Goal: Task Accomplishment & Management: Use online tool/utility

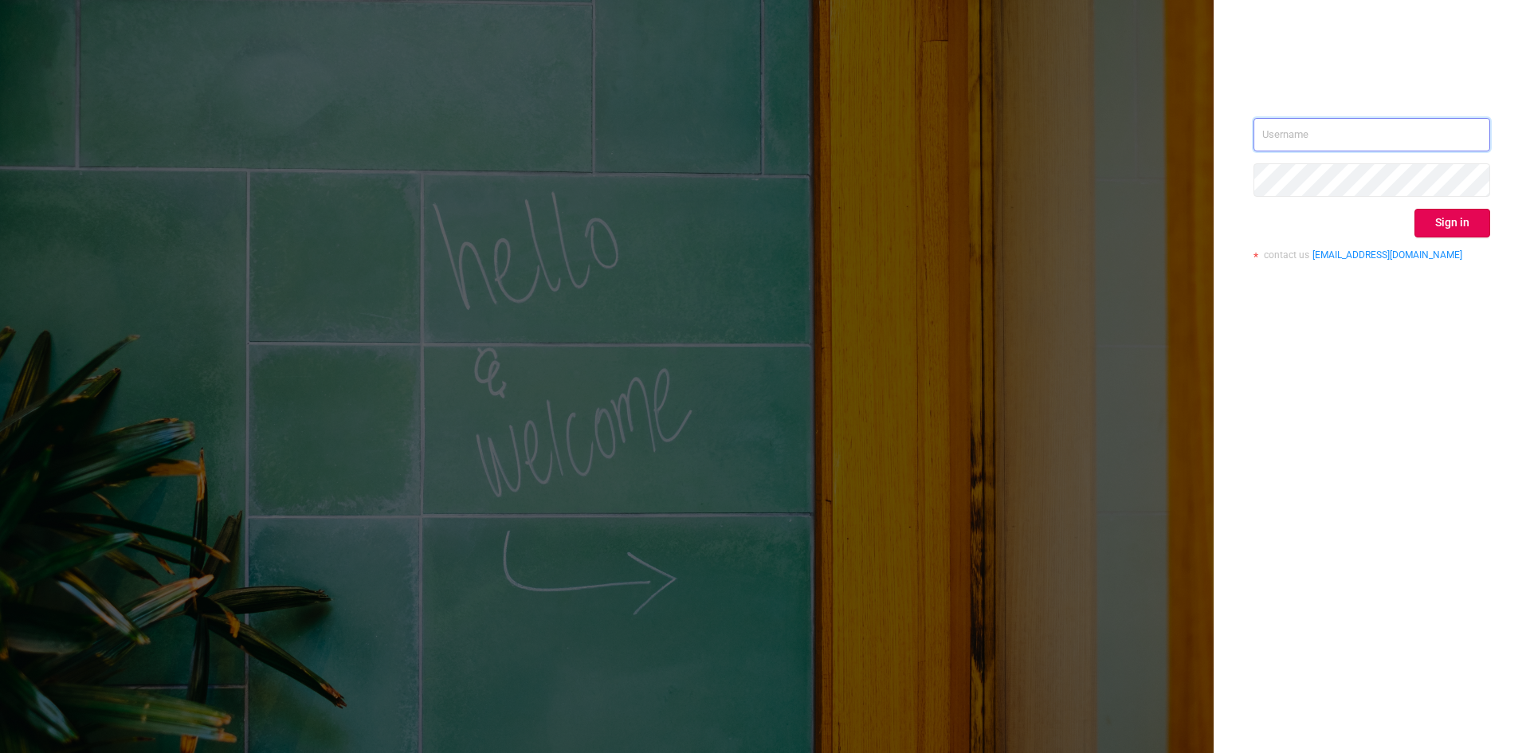
type input "[EMAIL_ADDRESS][DOMAIN_NAME]"
click at [1427, 384] on div "[EMAIL_ADDRESS][DOMAIN_NAME] Sign in contact us [EMAIL_ADDRESS][DOMAIN_NAME]" at bounding box center [1371, 376] width 316 height 753
click at [1464, 219] on button "Sign in" at bounding box center [1452, 223] width 76 height 29
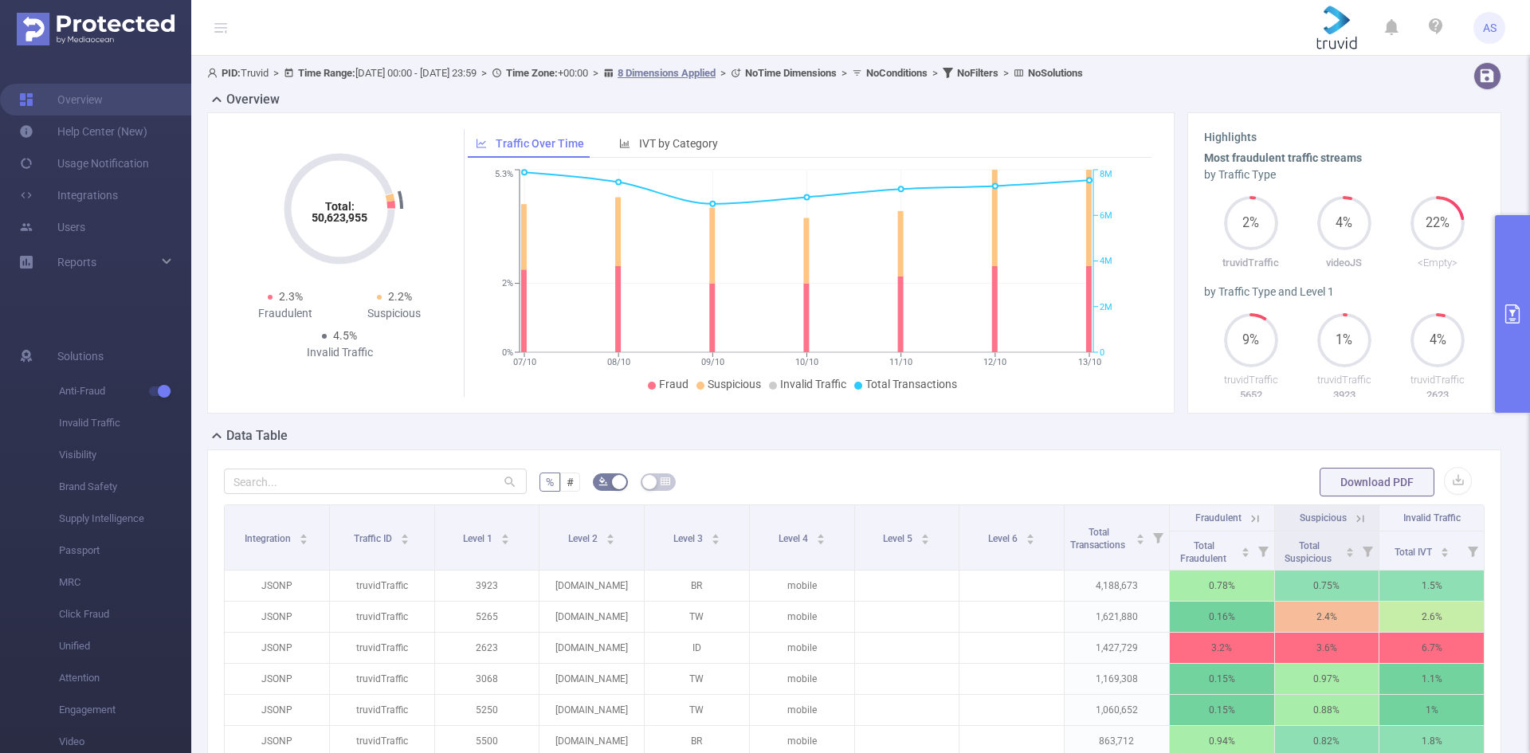
click at [1519, 360] on button "primary" at bounding box center [1512, 314] width 35 height 198
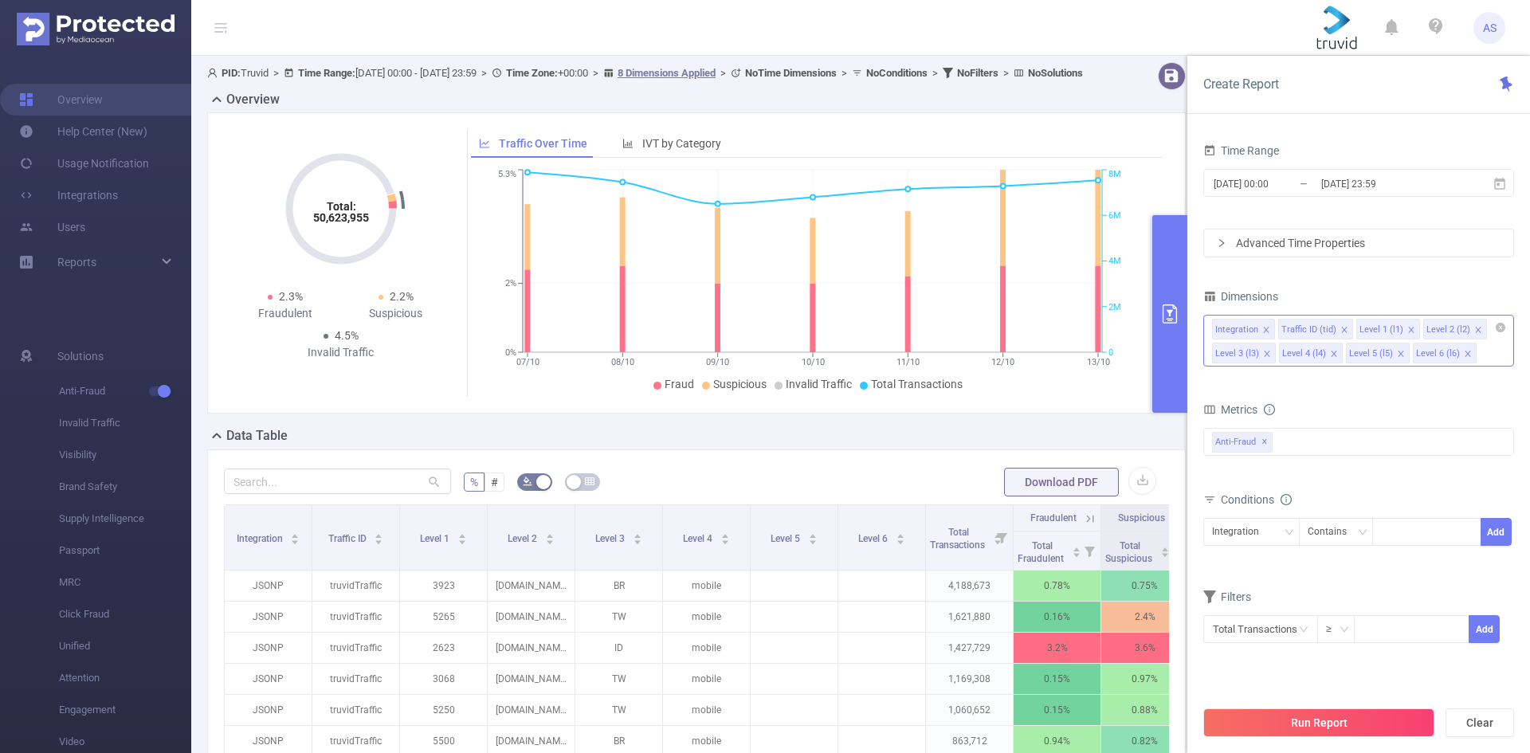
click at [1264, 331] on icon "icon: close" at bounding box center [1266, 330] width 8 height 8
click at [1278, 331] on icon "icon: close" at bounding box center [1278, 330] width 6 height 6
click at [1270, 330] on li "Level 1 (l1)" at bounding box center [1244, 329] width 64 height 21
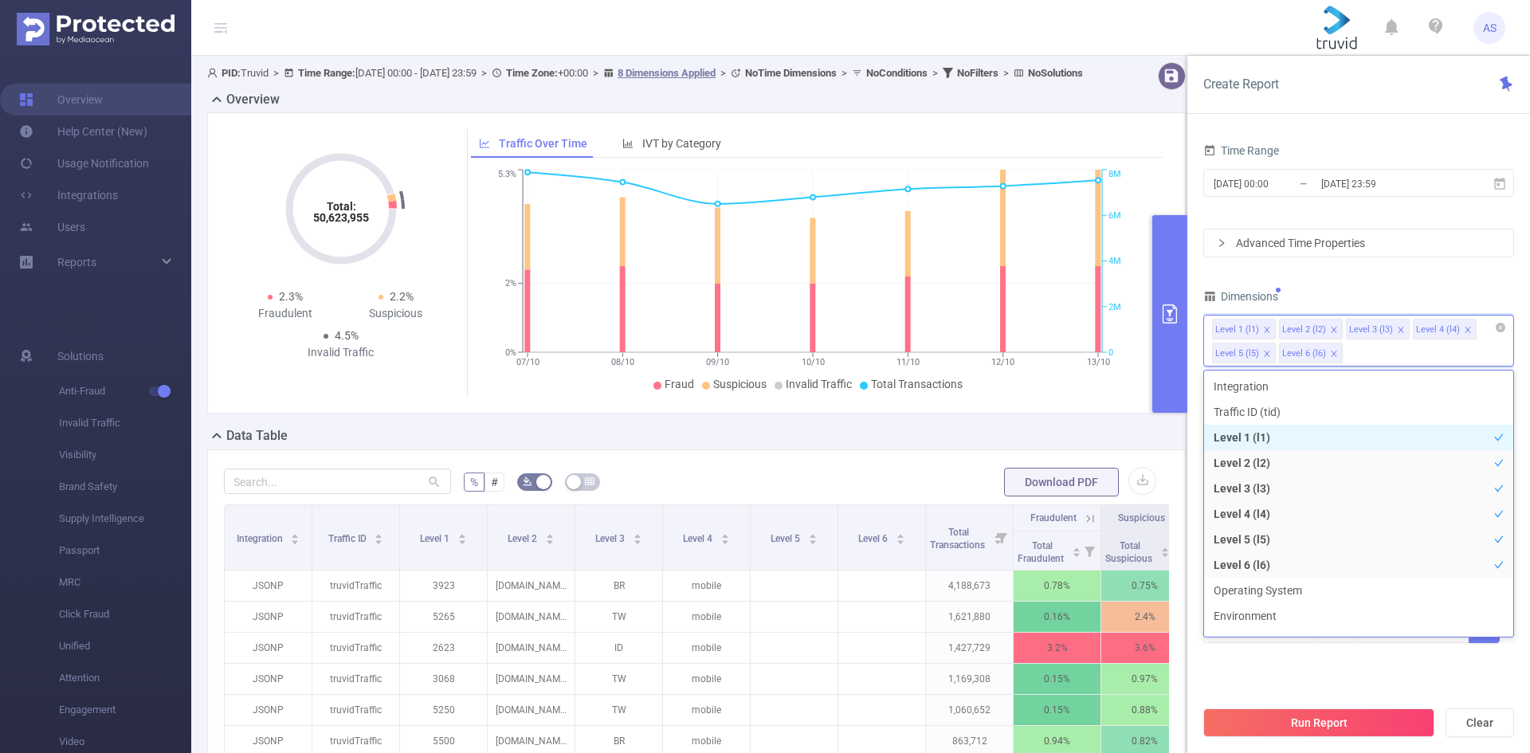
click at [1267, 329] on icon "icon: close" at bounding box center [1267, 330] width 6 height 6
click at [1332, 327] on icon "icon: close" at bounding box center [1334, 330] width 8 height 8
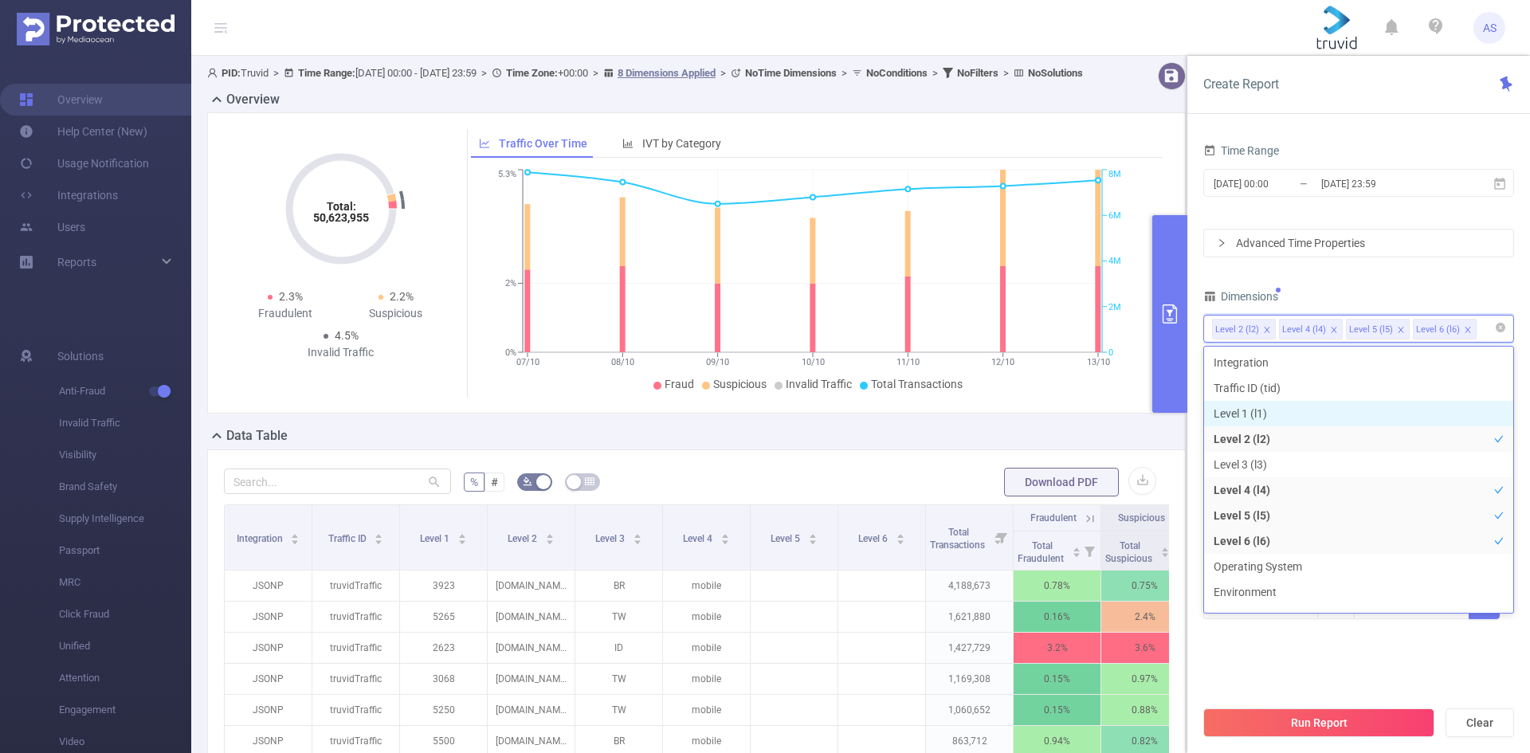
click at [1398, 330] on icon "icon: close" at bounding box center [1401, 330] width 8 height 8
click at [1400, 330] on icon "icon: close" at bounding box center [1401, 330] width 8 height 8
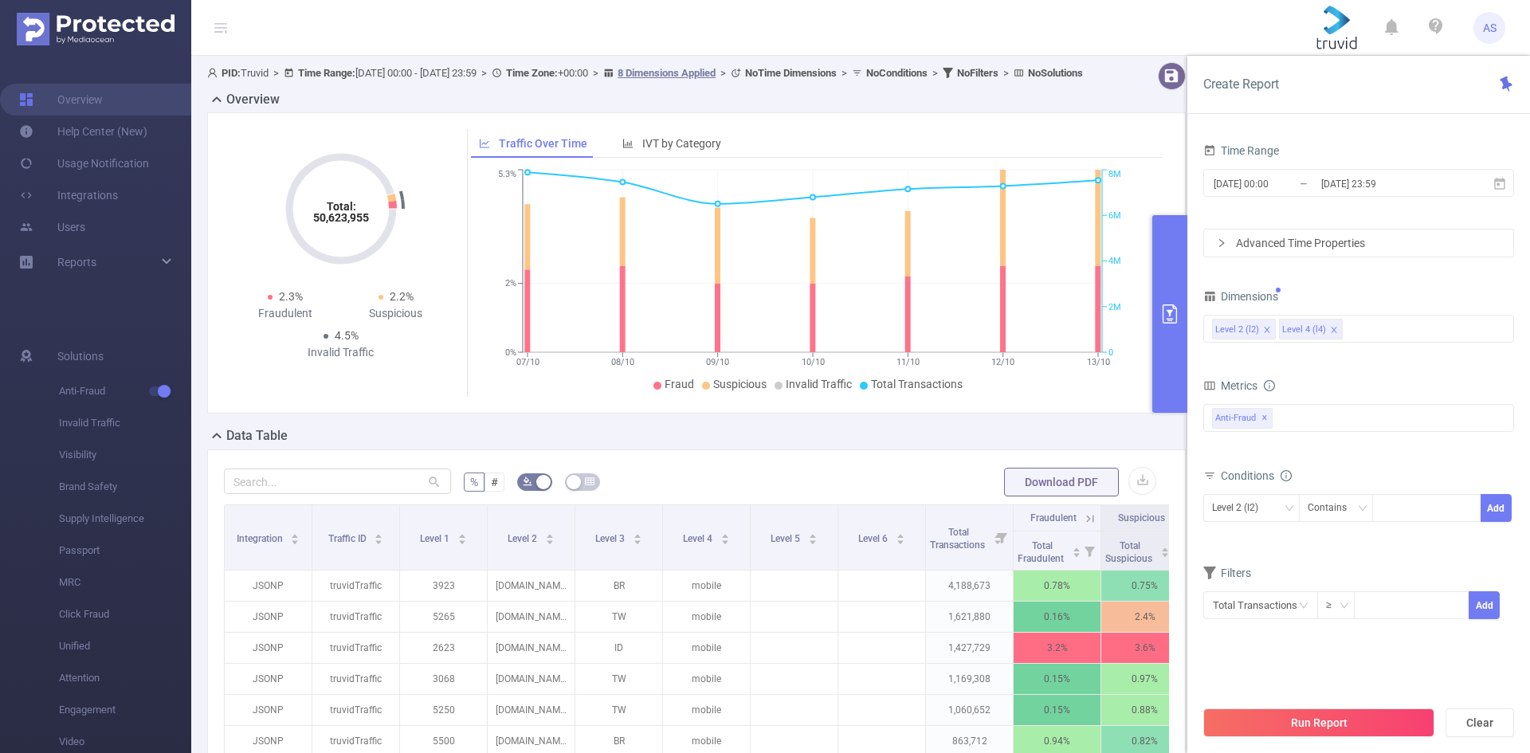
click at [1409, 284] on div "Time Range [DATE] 00:00 _ [DATE] 23:59 Advanced Time Properties Dimensions Leve…" at bounding box center [1358, 389] width 311 height 500
click at [1397, 276] on div "Time Range [DATE] 00:00 _ [DATE] 23:59 Advanced Time Properties Dimensions Leve…" at bounding box center [1358, 389] width 311 height 500
click at [1305, 172] on span "[DATE] 00:00 _ [DATE] 23:59" at bounding box center [1358, 183] width 311 height 28
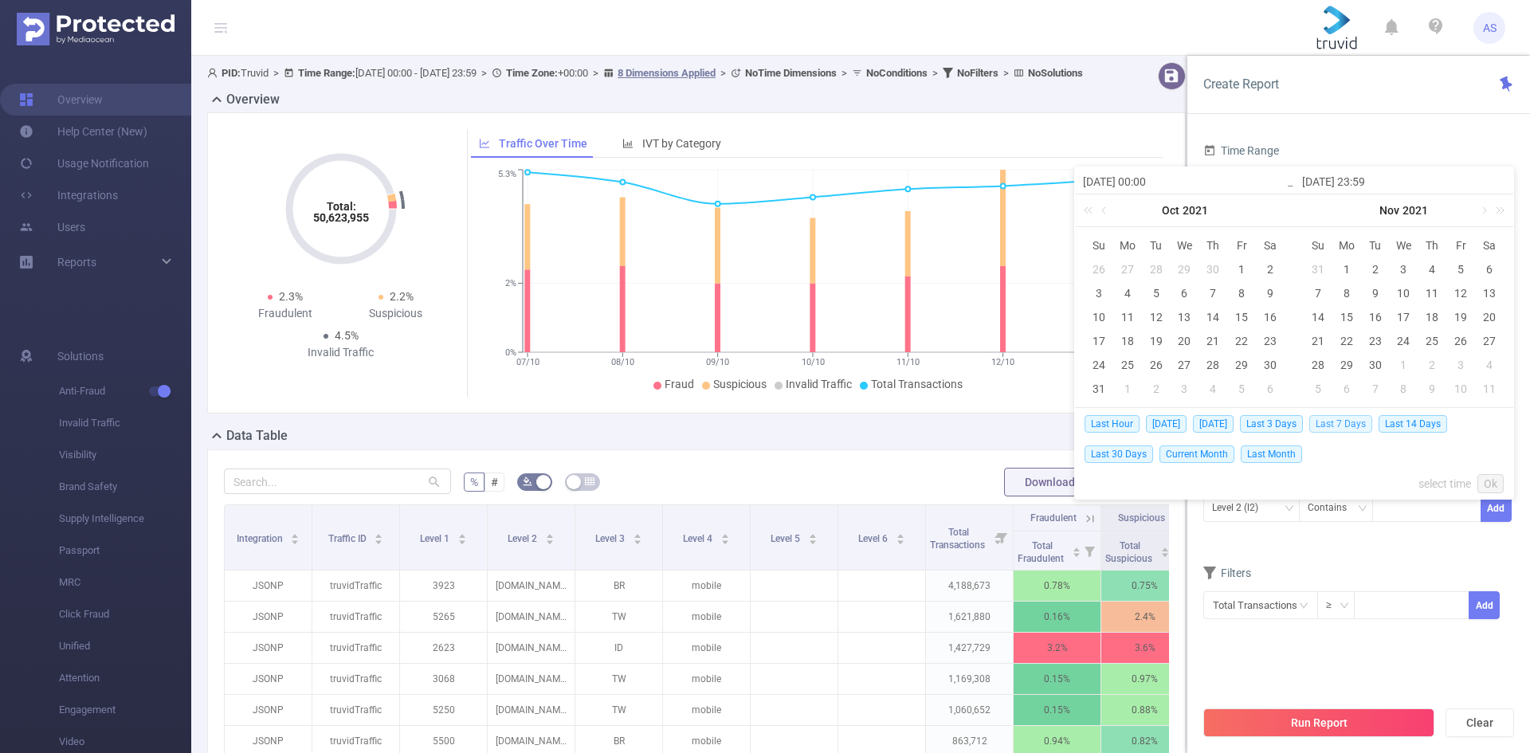
click at [1348, 421] on span "Last 7 Days" at bounding box center [1340, 424] width 63 height 18
type input "[DATE] 00:00"
type input "[DATE] 23:59"
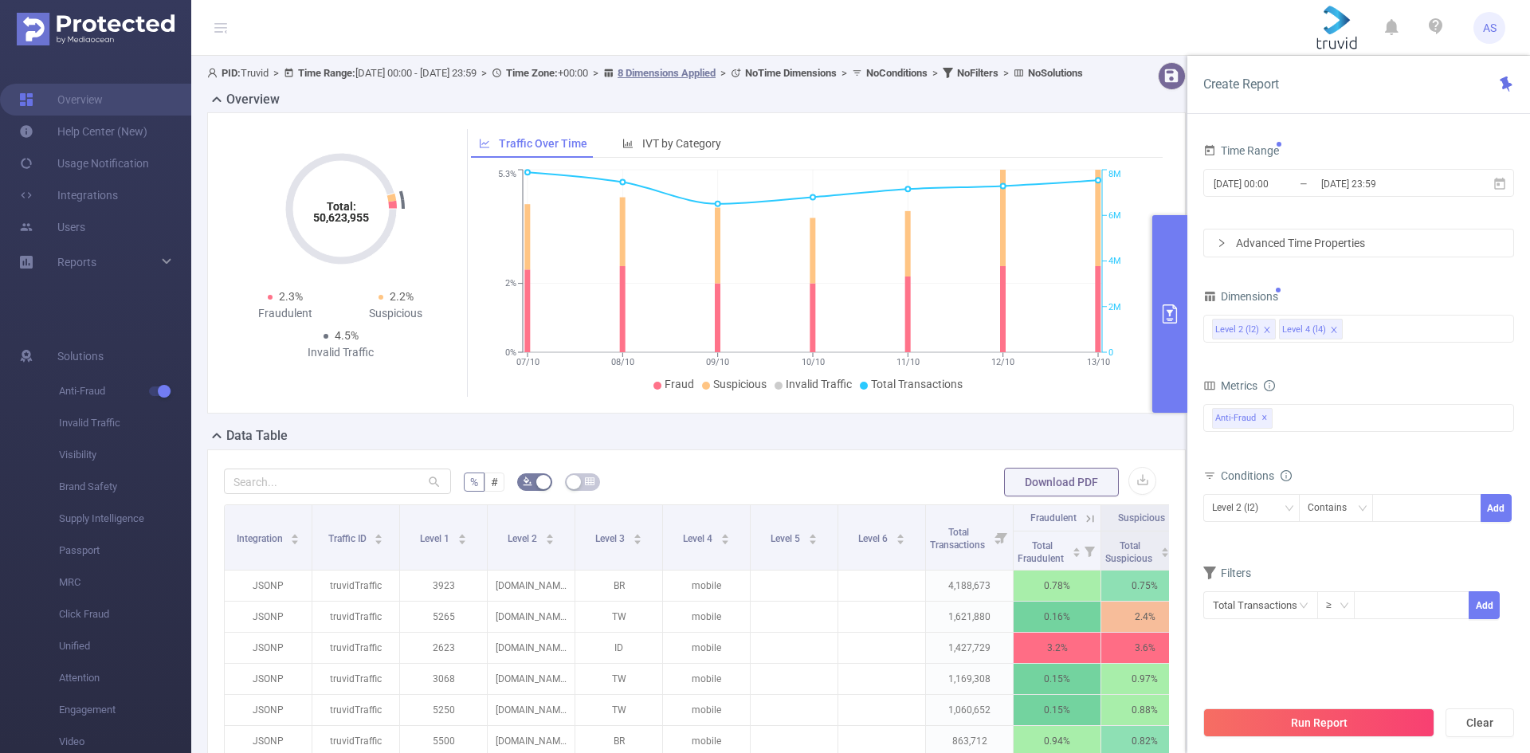
click at [1413, 459] on div "Metrics Total Fraudulent Bot/Virus Hostile Tools Tunneled Traffic Non Malicious…" at bounding box center [1358, 418] width 311 height 89
click at [1299, 724] on button "Run Report" at bounding box center [1318, 722] width 231 height 29
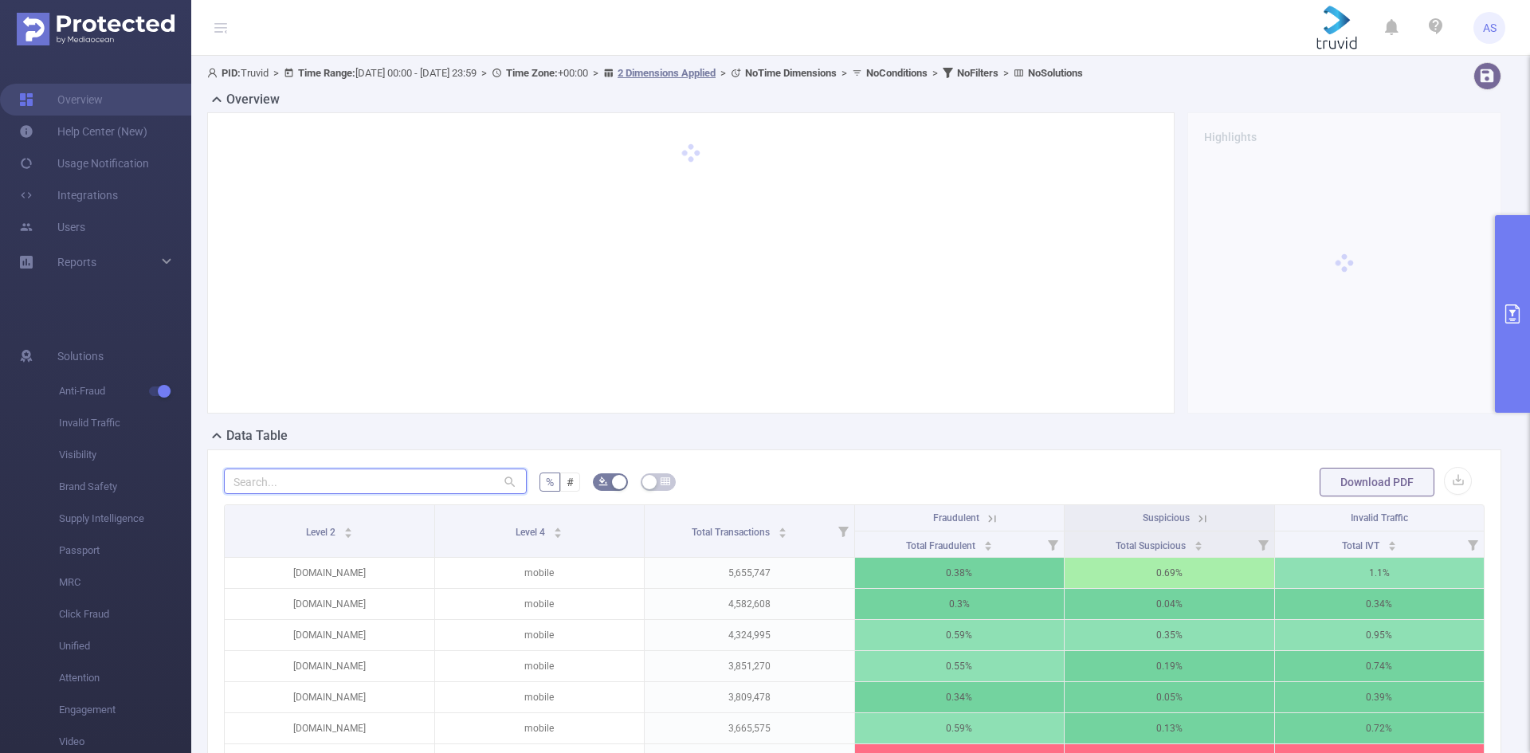
click at [389, 479] on input "text" at bounding box center [375, 480] width 303 height 25
paste input "[DOMAIN_NAME]"
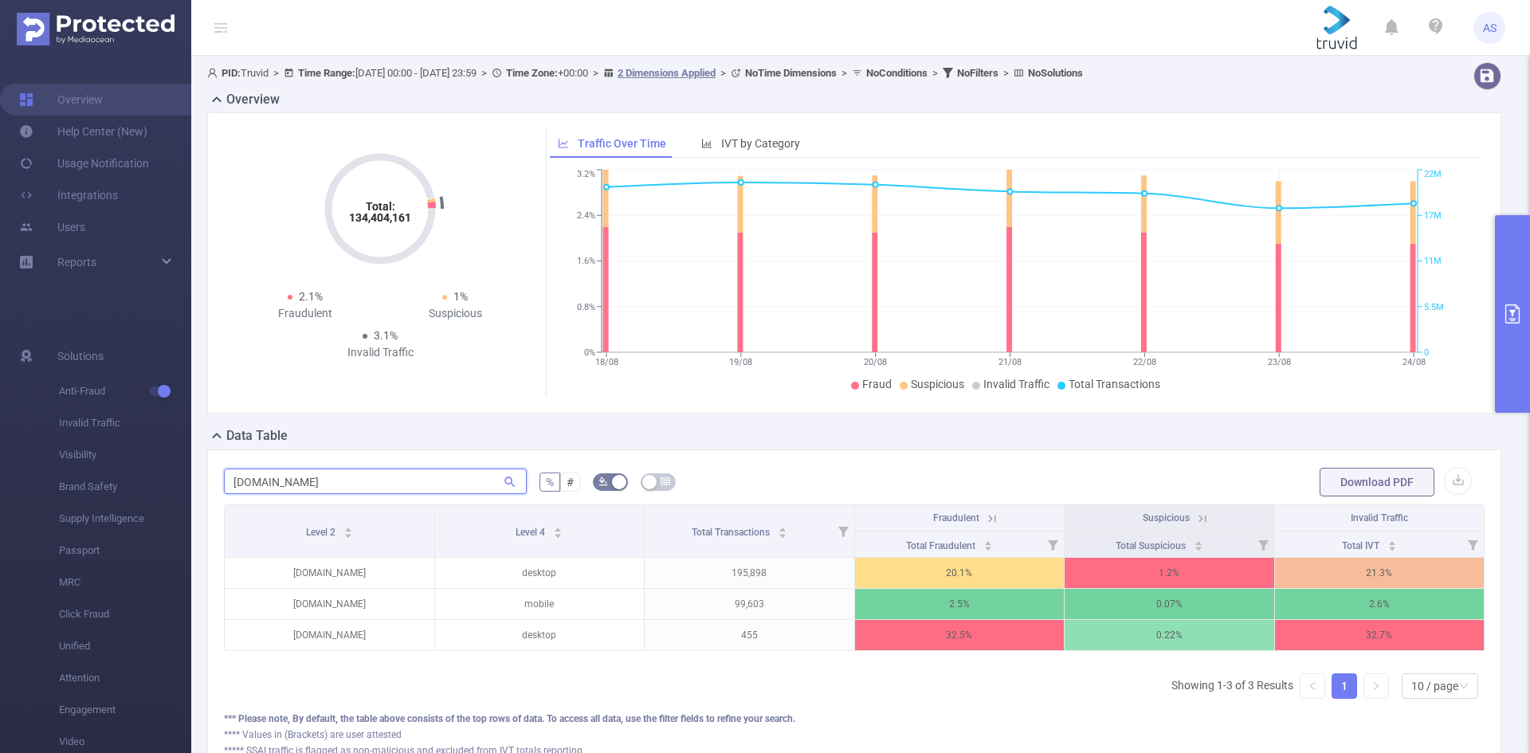
type input "[DOMAIN_NAME]"
click at [894, 457] on div "[DOMAIN_NAME] % # Download PDF Level 2 Level 4 Total Transactions Fraudulent Su…" at bounding box center [854, 612] width 1294 height 327
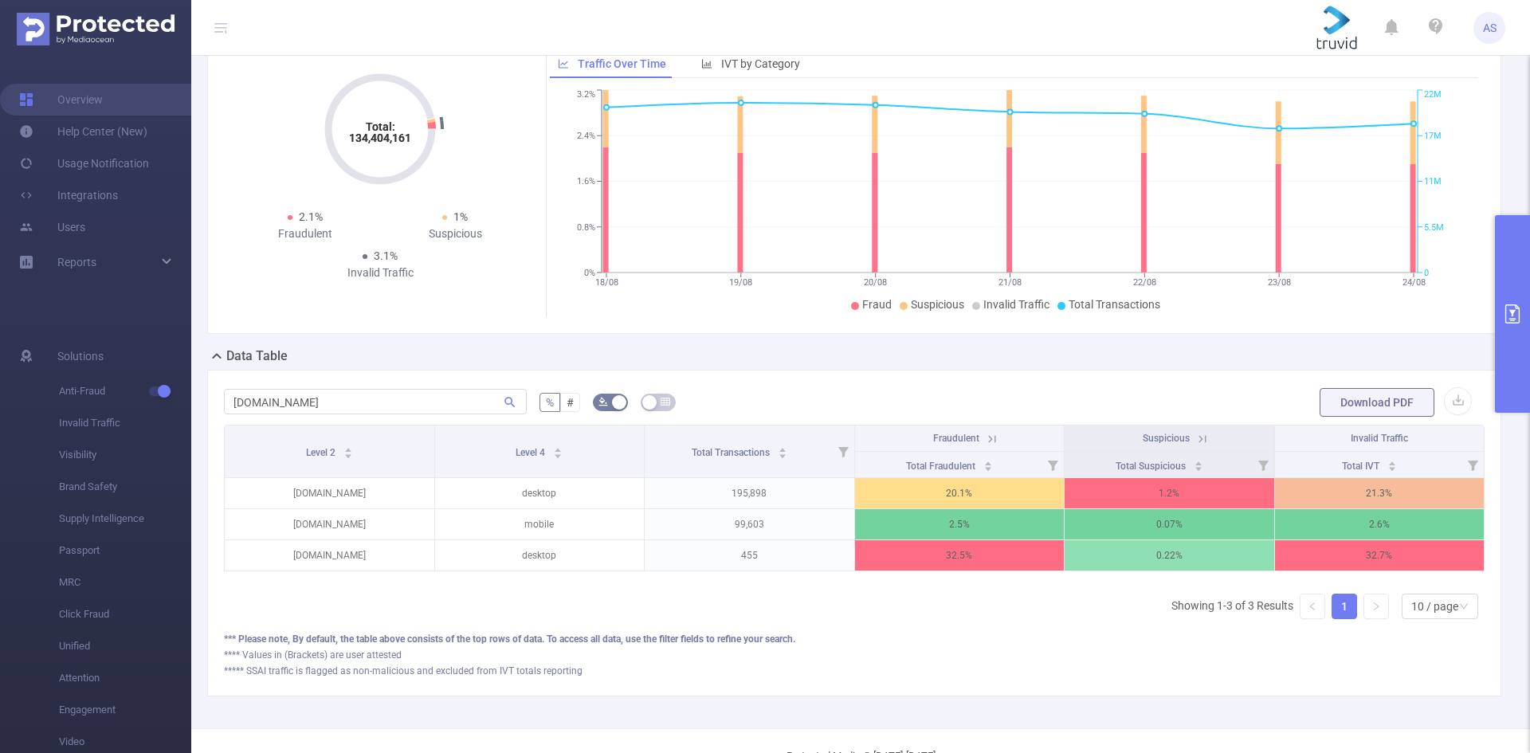
click at [985, 438] on icon at bounding box center [992, 439] width 14 height 14
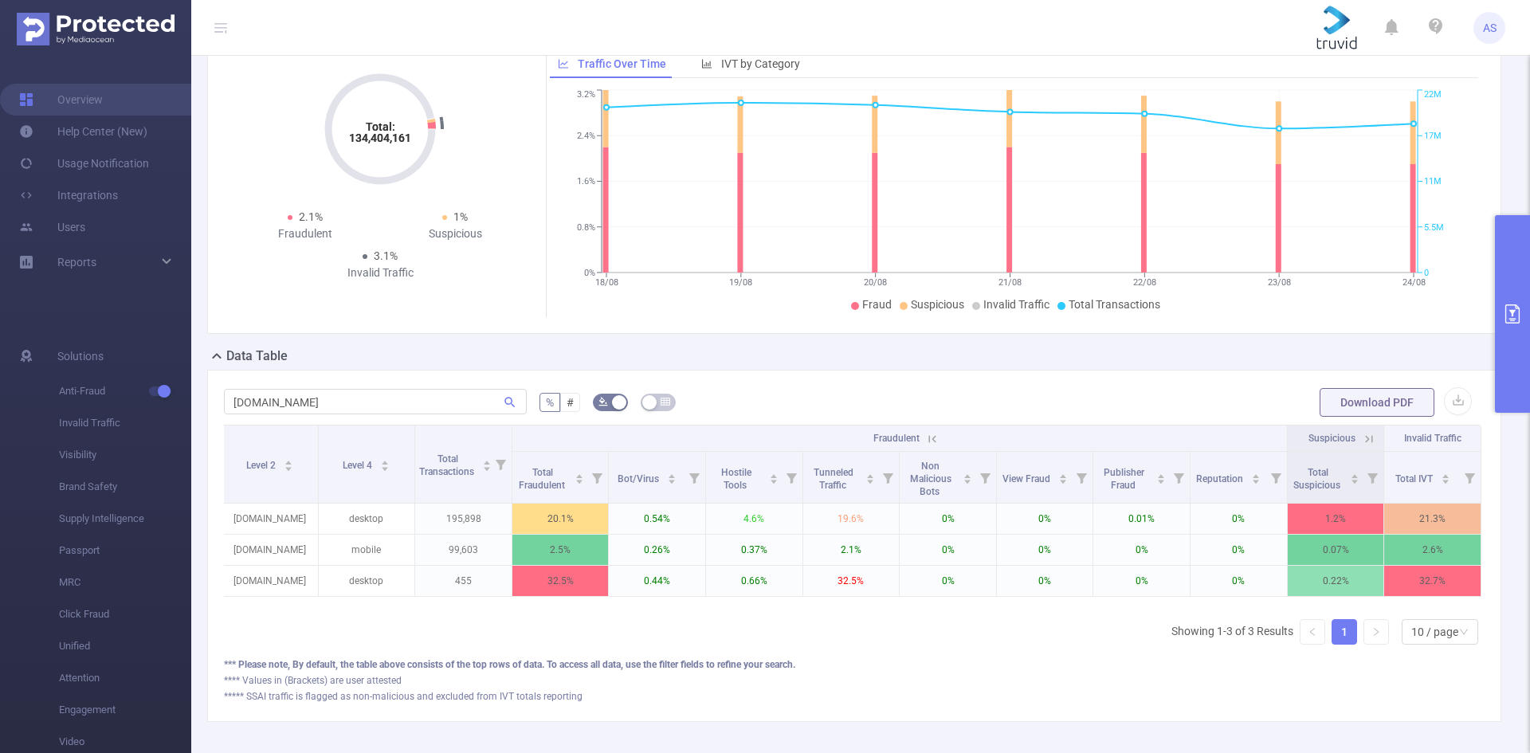
scroll to position [0, 0]
click at [935, 440] on icon at bounding box center [935, 439] width 14 height 14
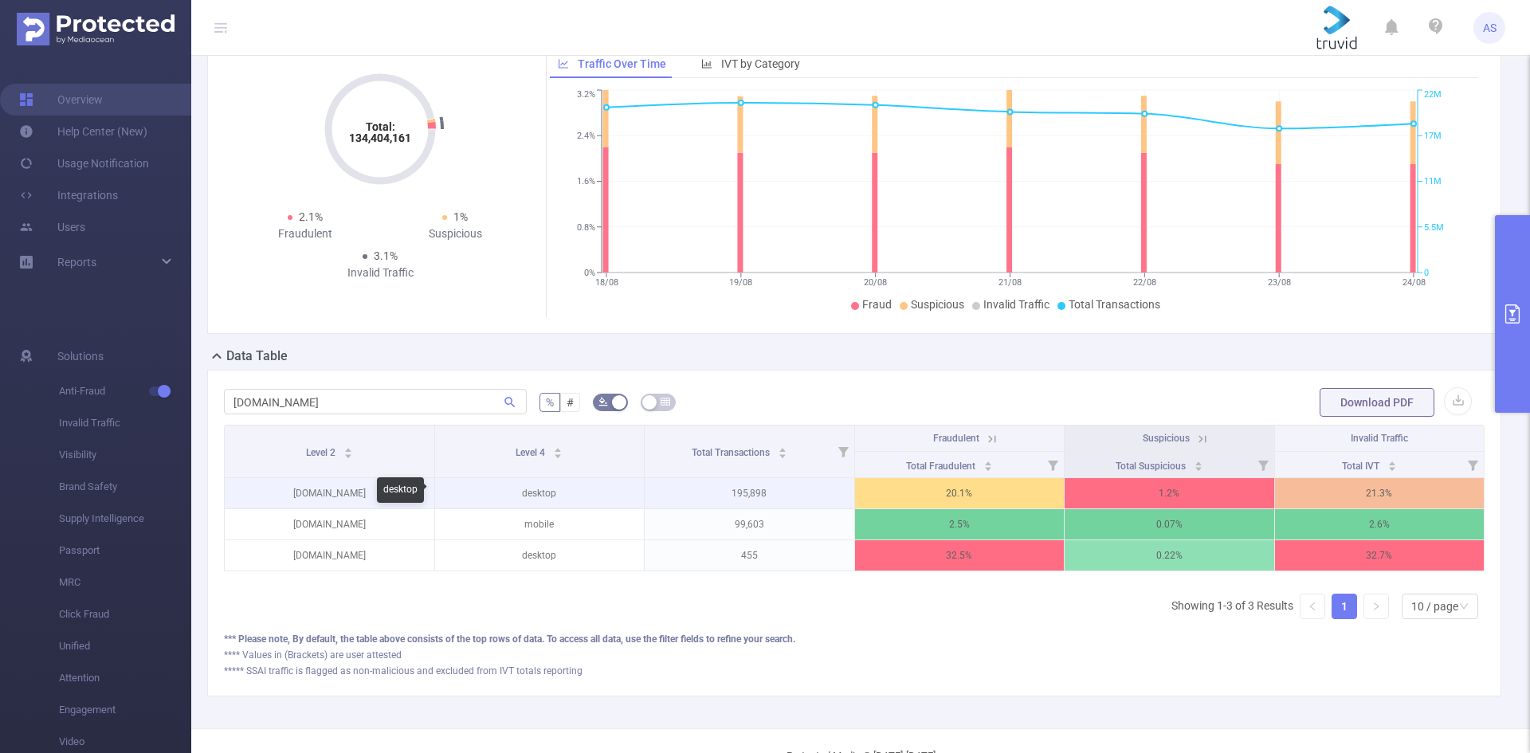
click at [529, 488] on p "desktop" at bounding box center [540, 493] width 210 height 30
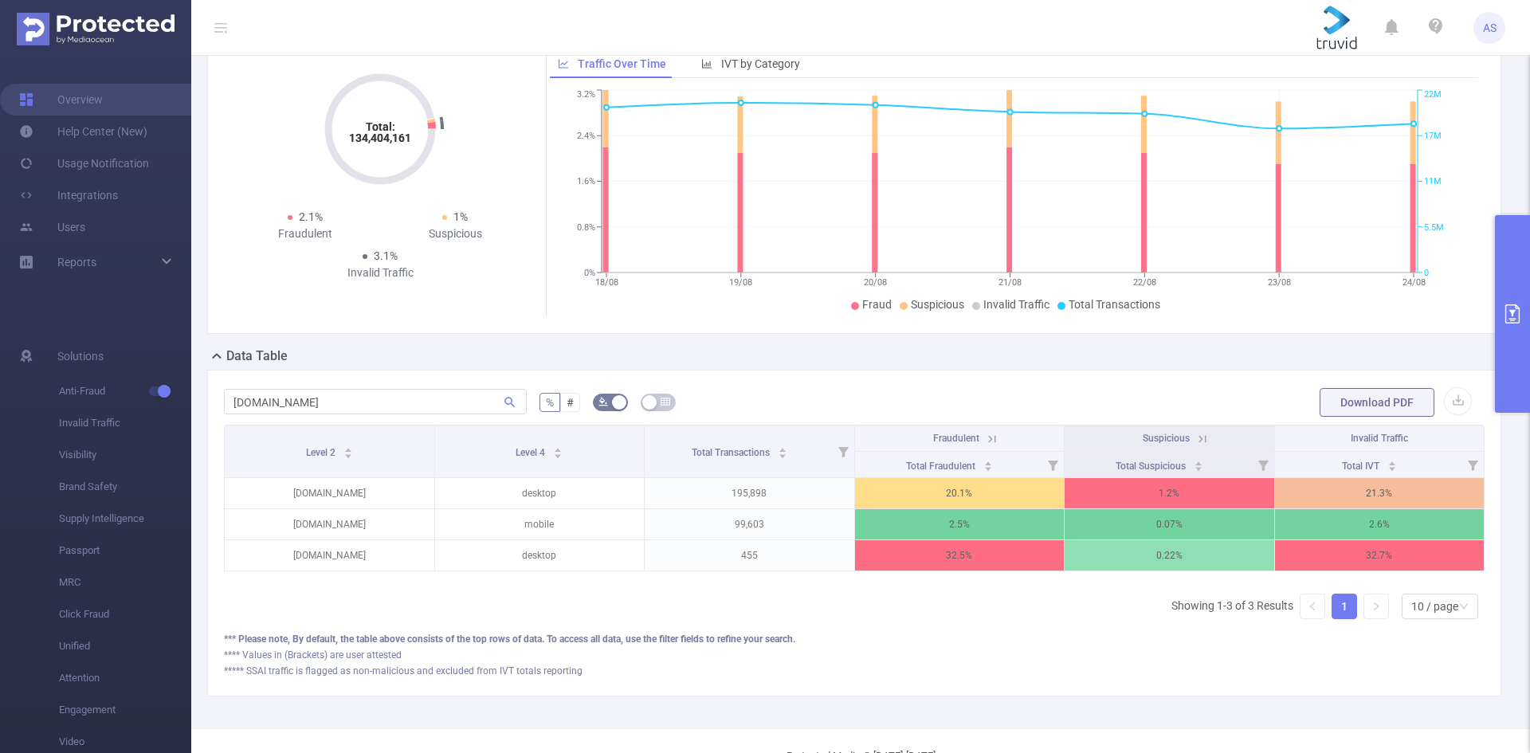
click at [1007, 395] on form "[DOMAIN_NAME] % # Download PDF" at bounding box center [854, 402] width 1260 height 32
click at [985, 441] on icon at bounding box center [992, 439] width 14 height 14
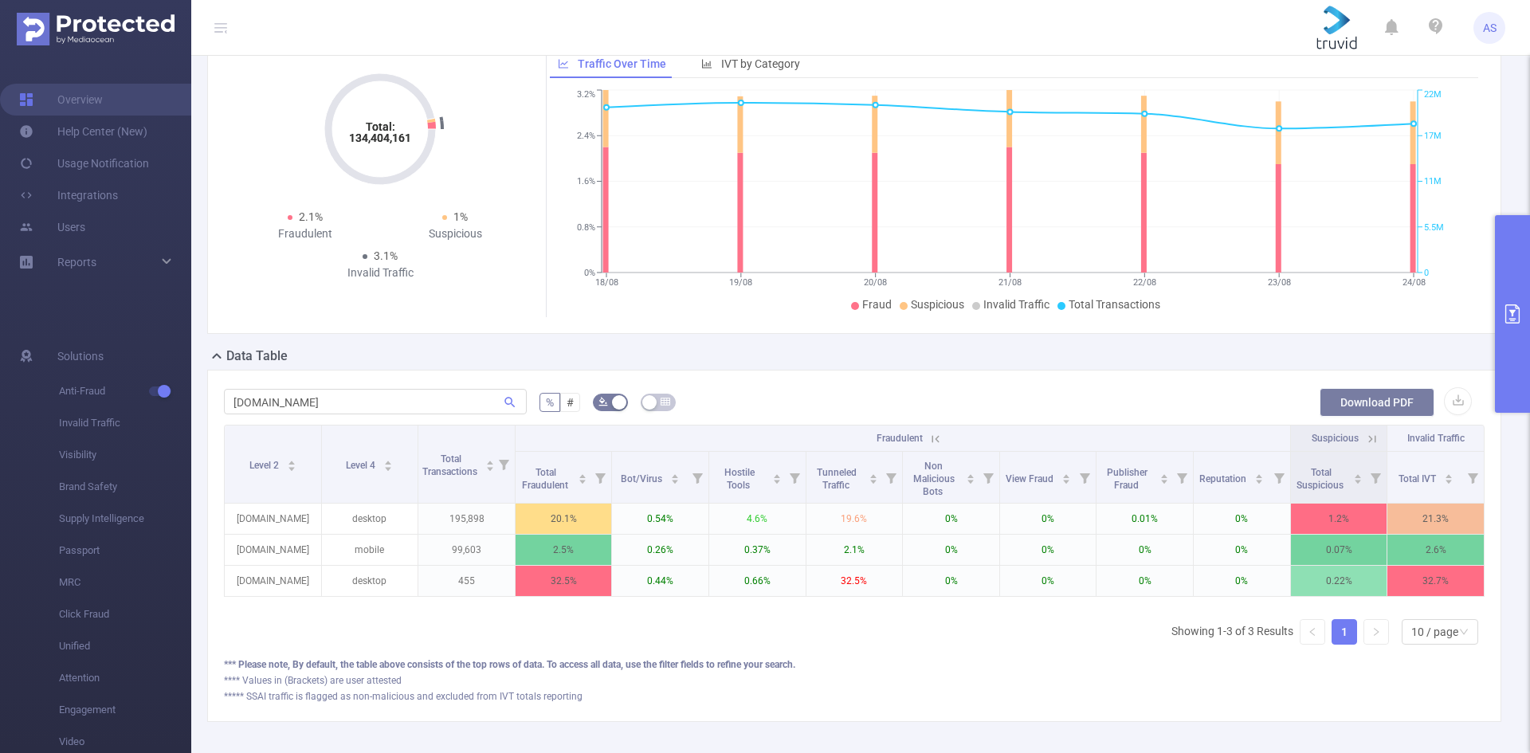
click at [1349, 400] on button "Download PDF" at bounding box center [1376, 402] width 115 height 29
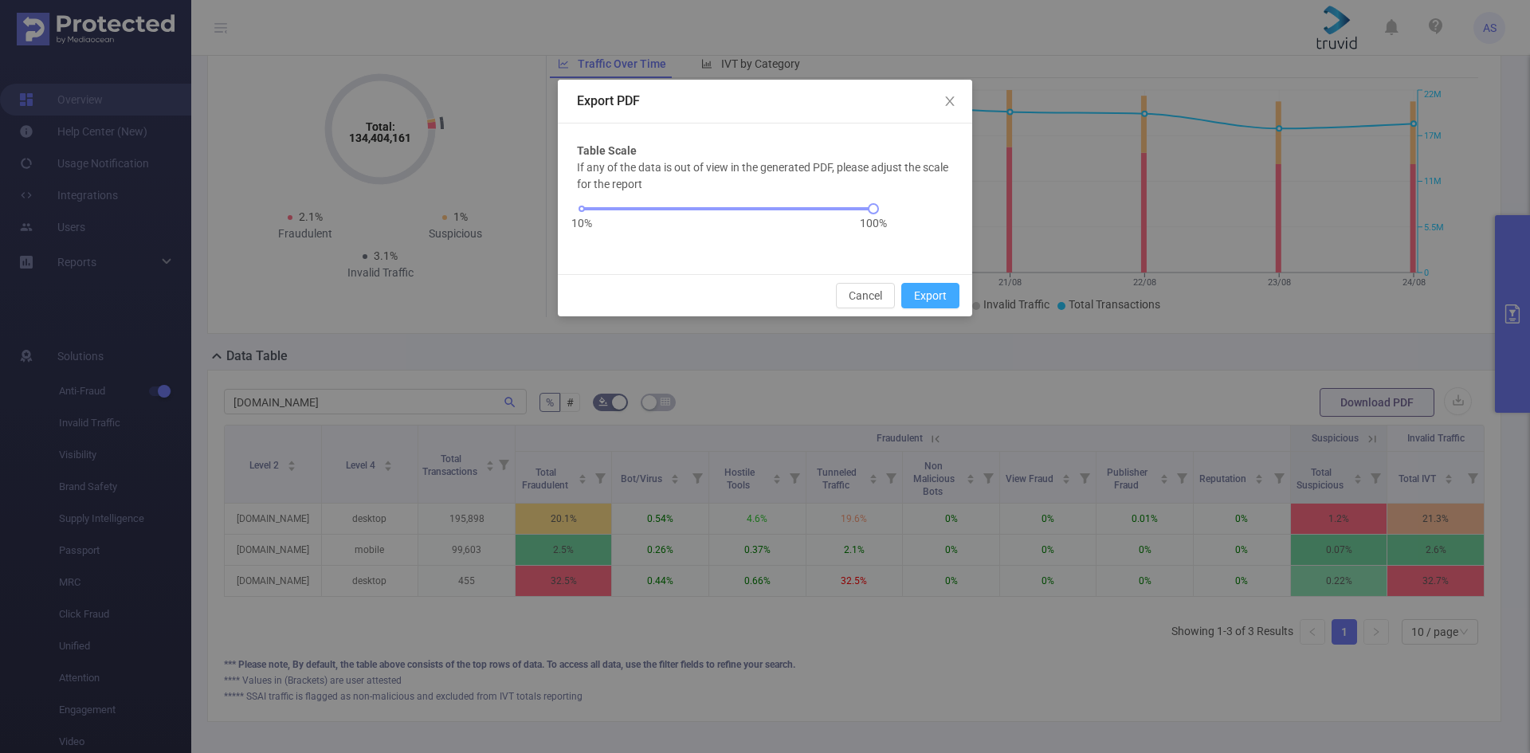
click at [937, 297] on button "Export" at bounding box center [930, 295] width 58 height 25
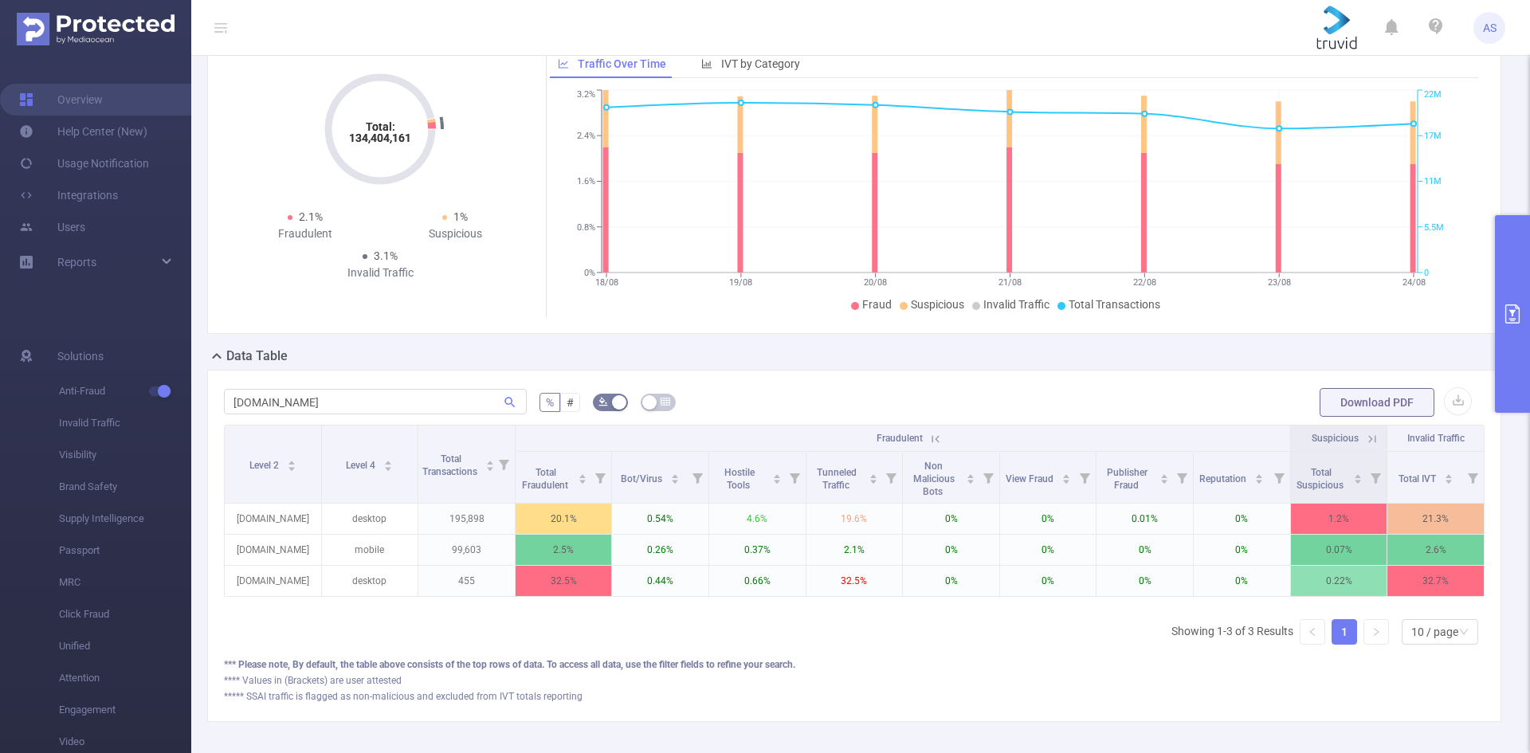
click at [508, 303] on div "Total: 134,404,161 Total: 134,404,161 2.1% Fraudulent 1% Suspicious 3.1% Invali…" at bounding box center [381, 183] width 303 height 268
